Goal: Task Accomplishment & Management: Manage account settings

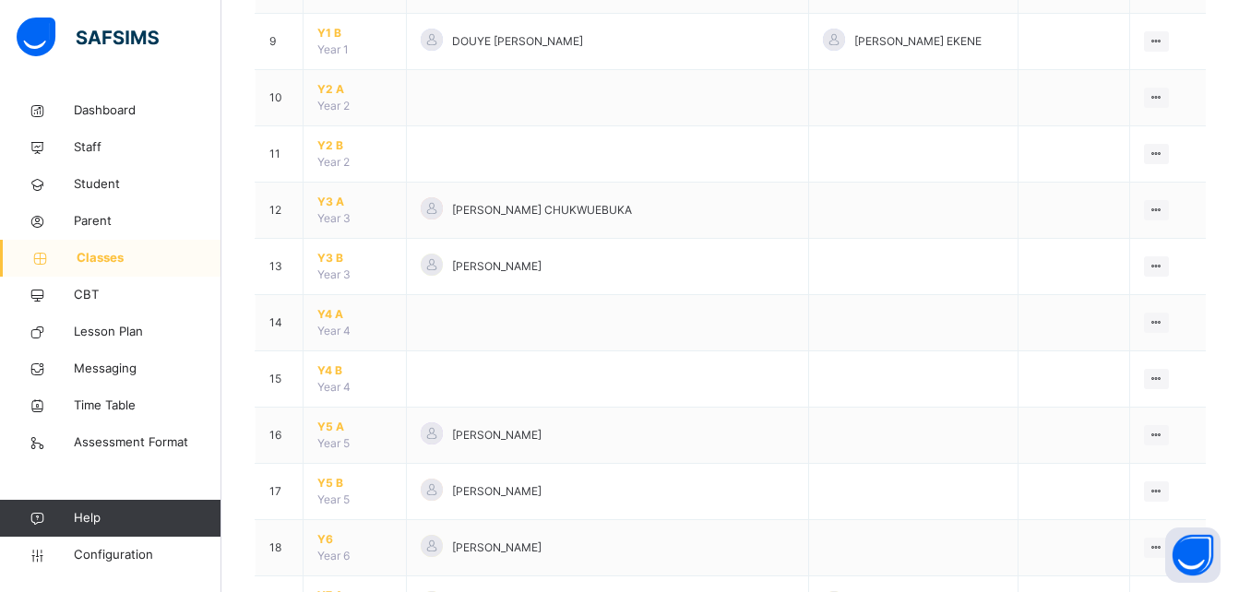
scroll to position [659, 0]
click at [332, 426] on span "Y5 A" at bounding box center [354, 424] width 75 height 17
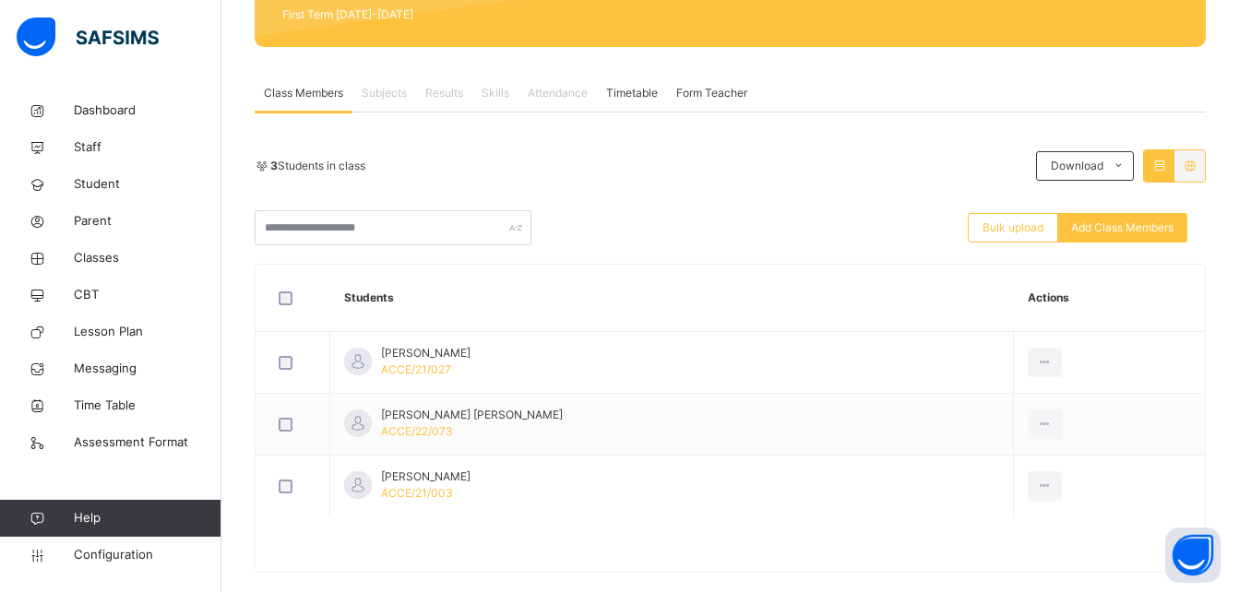
scroll to position [278, 0]
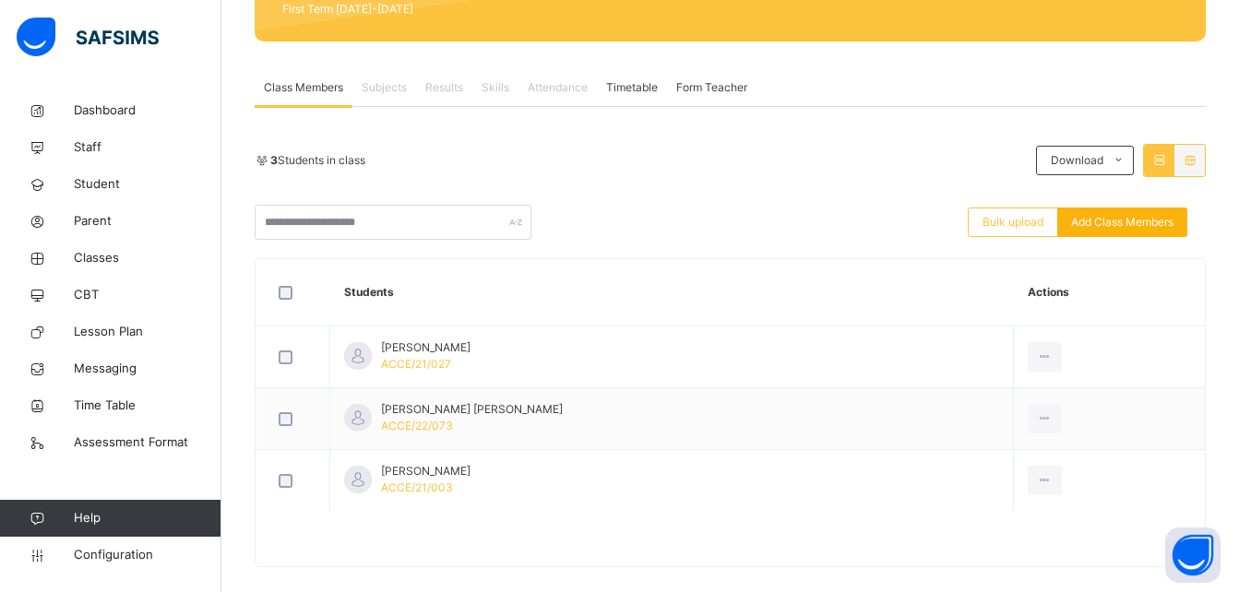
click at [1113, 209] on div "Add Class Members" at bounding box center [1122, 223] width 130 height 30
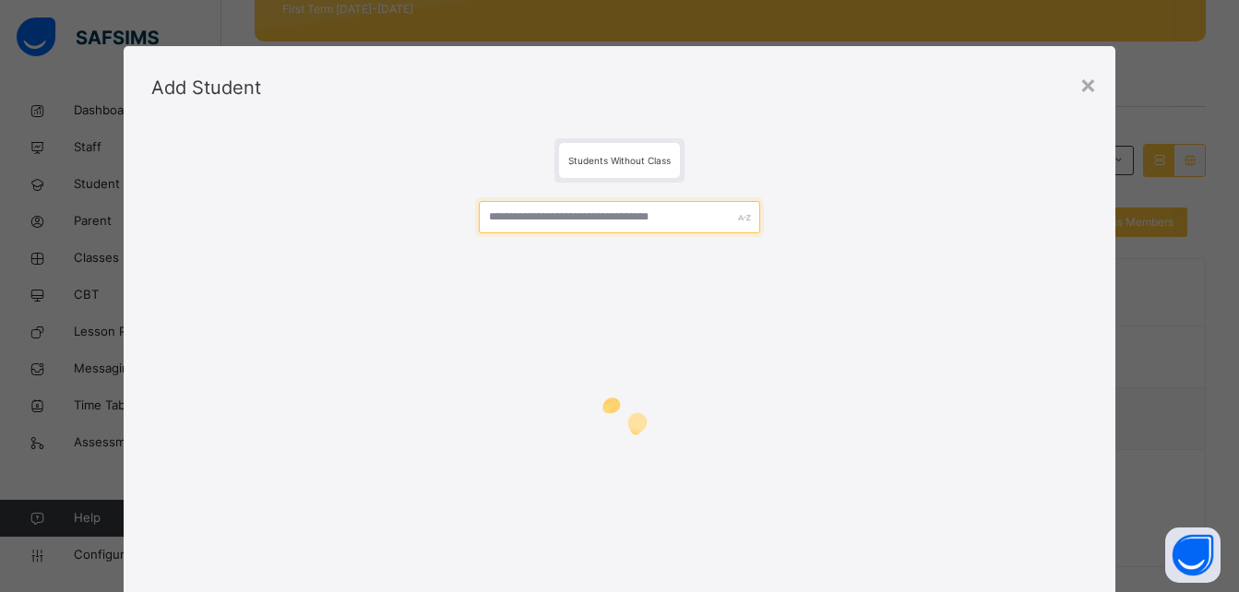
click at [545, 218] on input "text" at bounding box center [619, 217] width 280 height 32
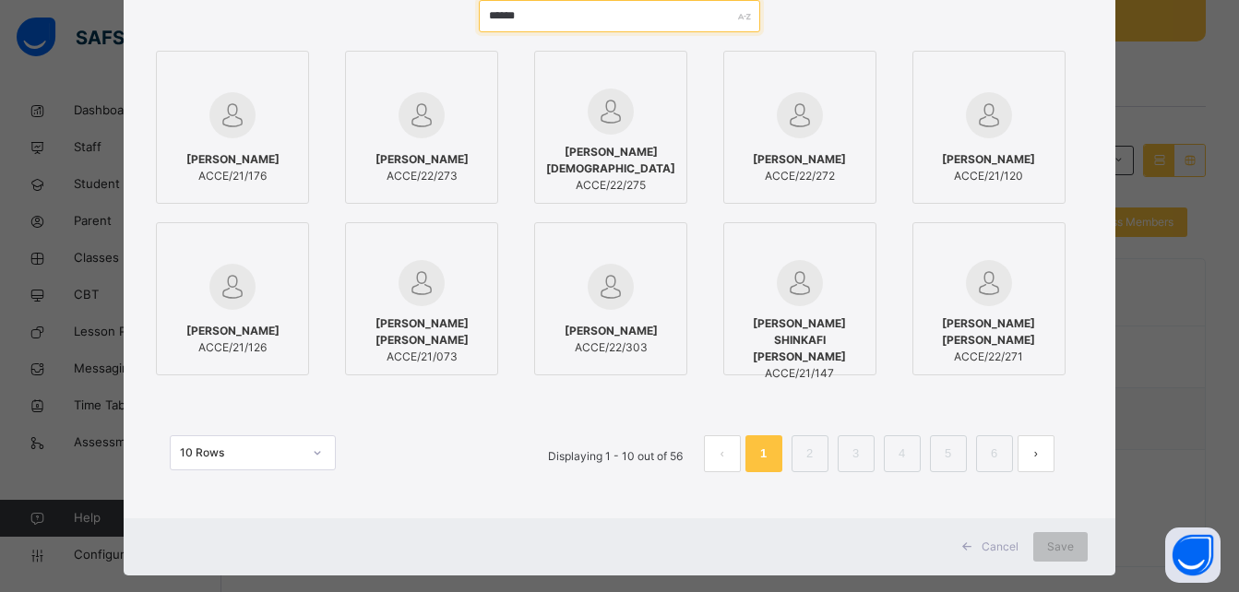
scroll to position [231, 0]
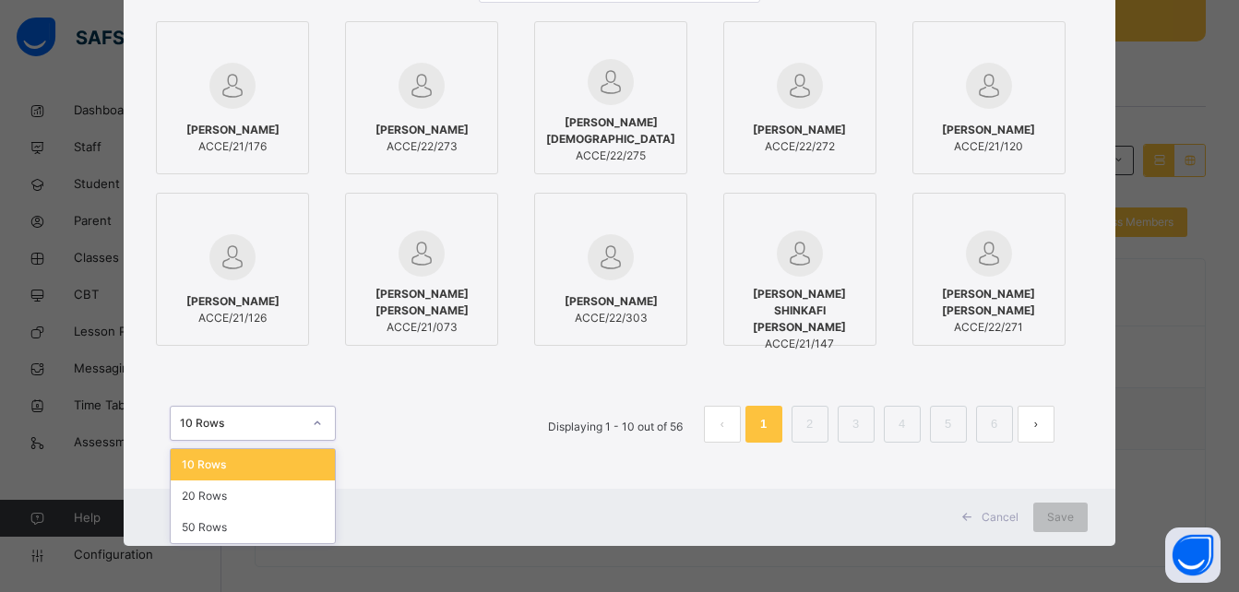
click at [259, 432] on div "10 Rows" at bounding box center [235, 423] width 129 height 20
click at [215, 527] on div "50 Rows" at bounding box center [253, 527] width 164 height 31
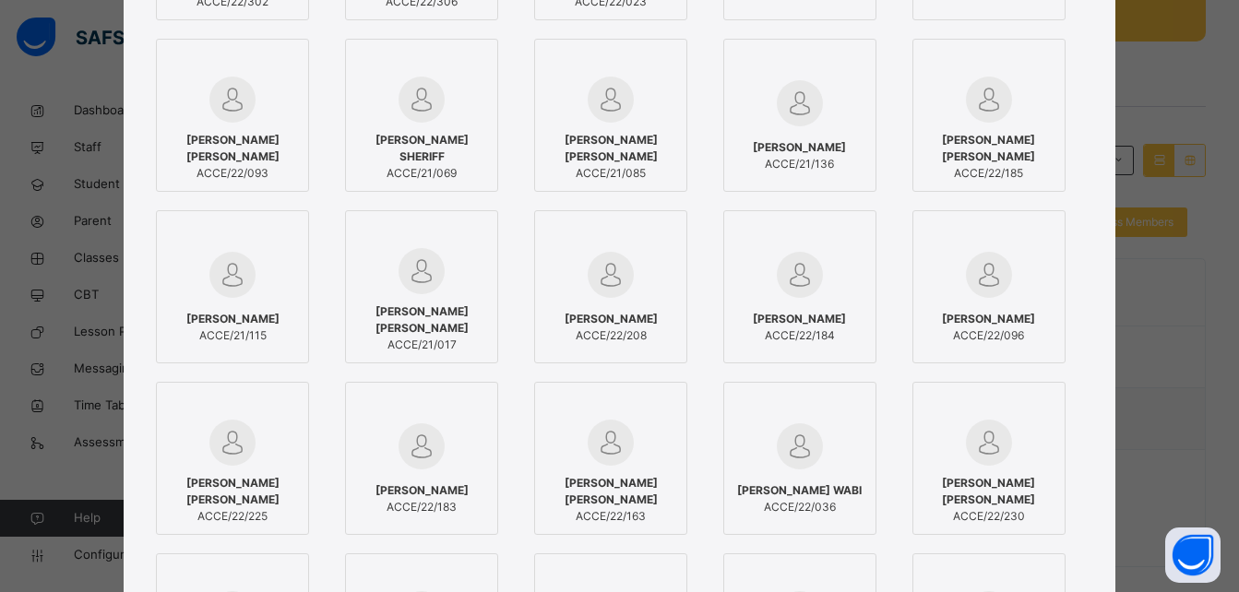
scroll to position [0, 0]
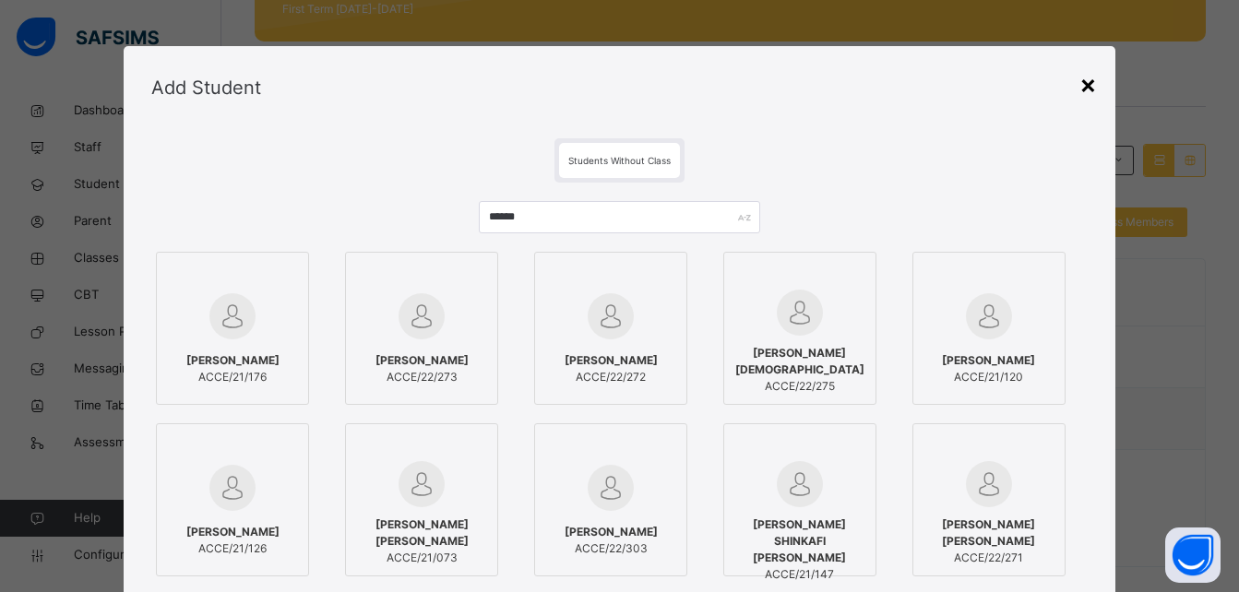
click at [1091, 95] on div "×" at bounding box center [1088, 84] width 18 height 39
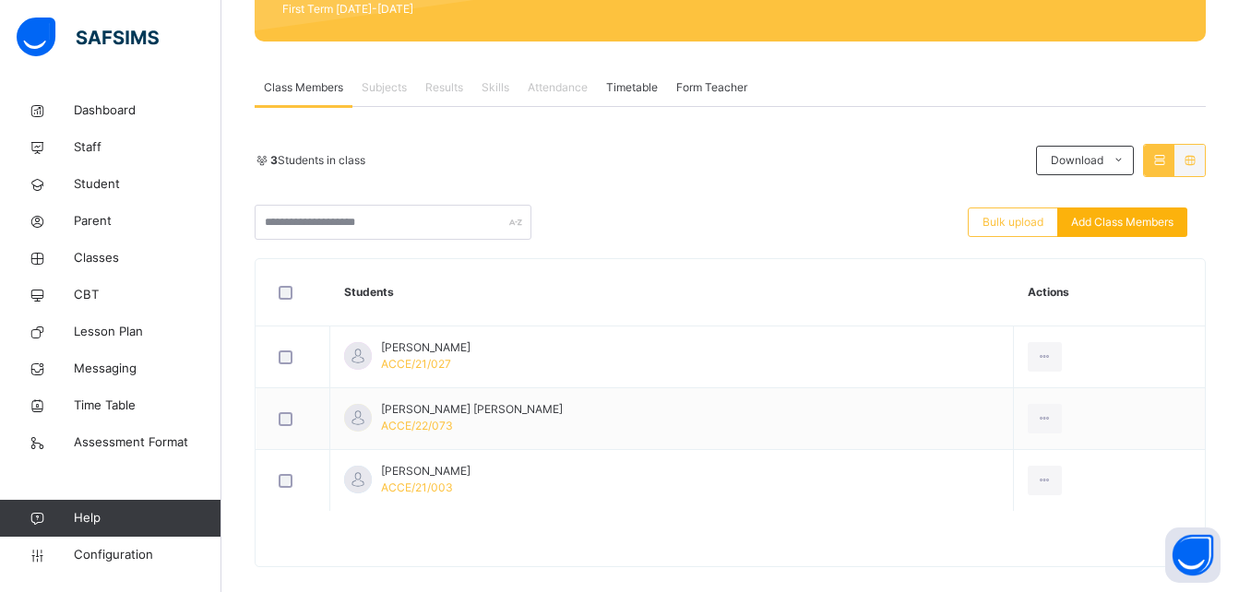
click at [1146, 224] on span "Add Class Members" at bounding box center [1122, 222] width 102 height 17
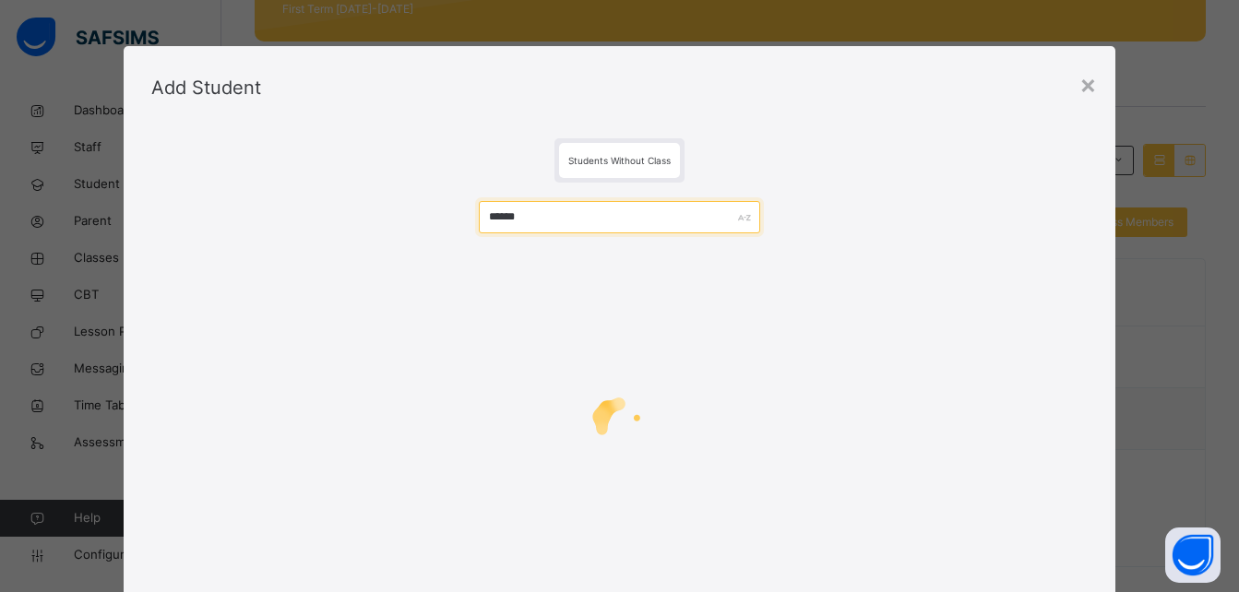
click at [613, 225] on input "******" at bounding box center [619, 217] width 280 height 32
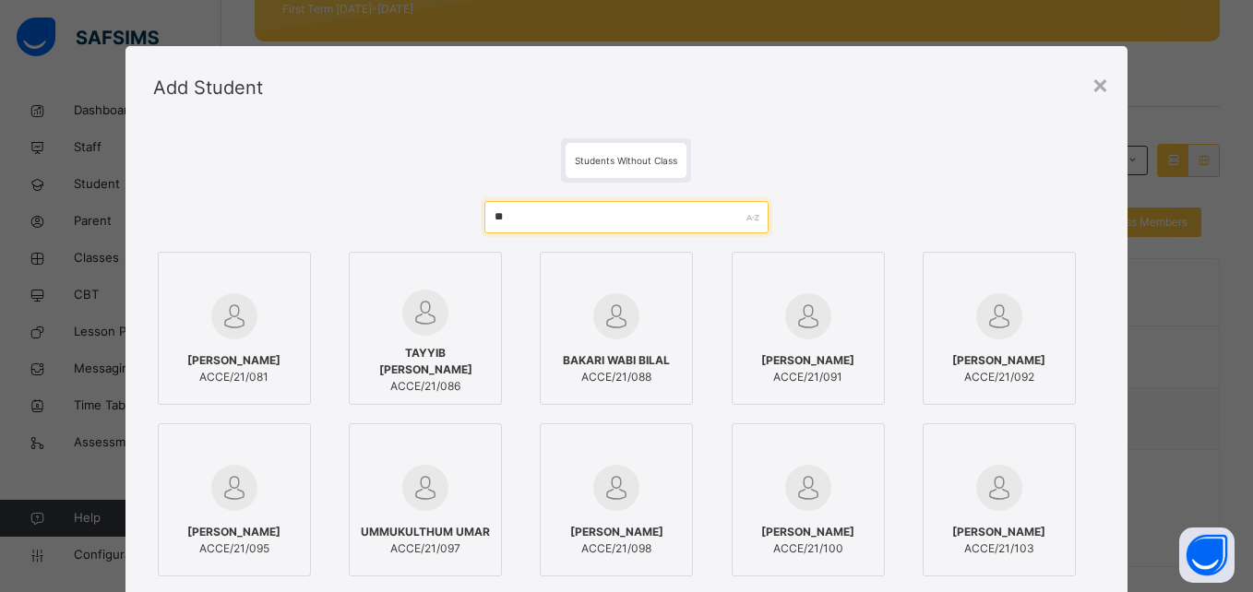
type input "*"
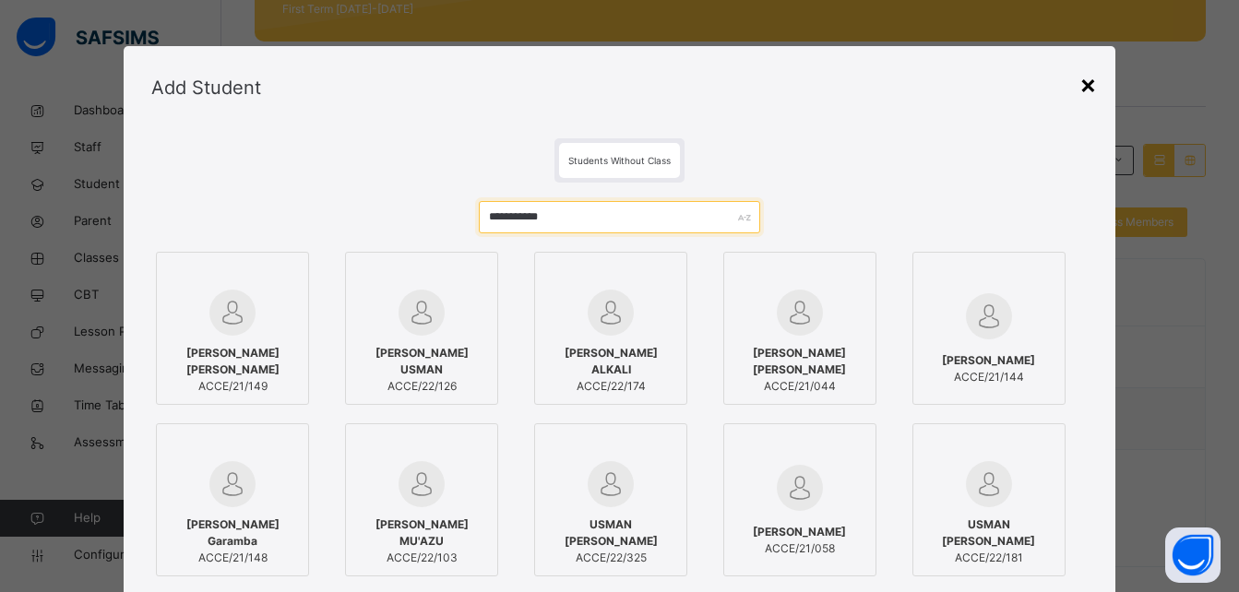
type input "**********"
click at [1091, 86] on div "×" at bounding box center [1088, 84] width 18 height 39
